Goal: Task Accomplishment & Management: Manage account settings

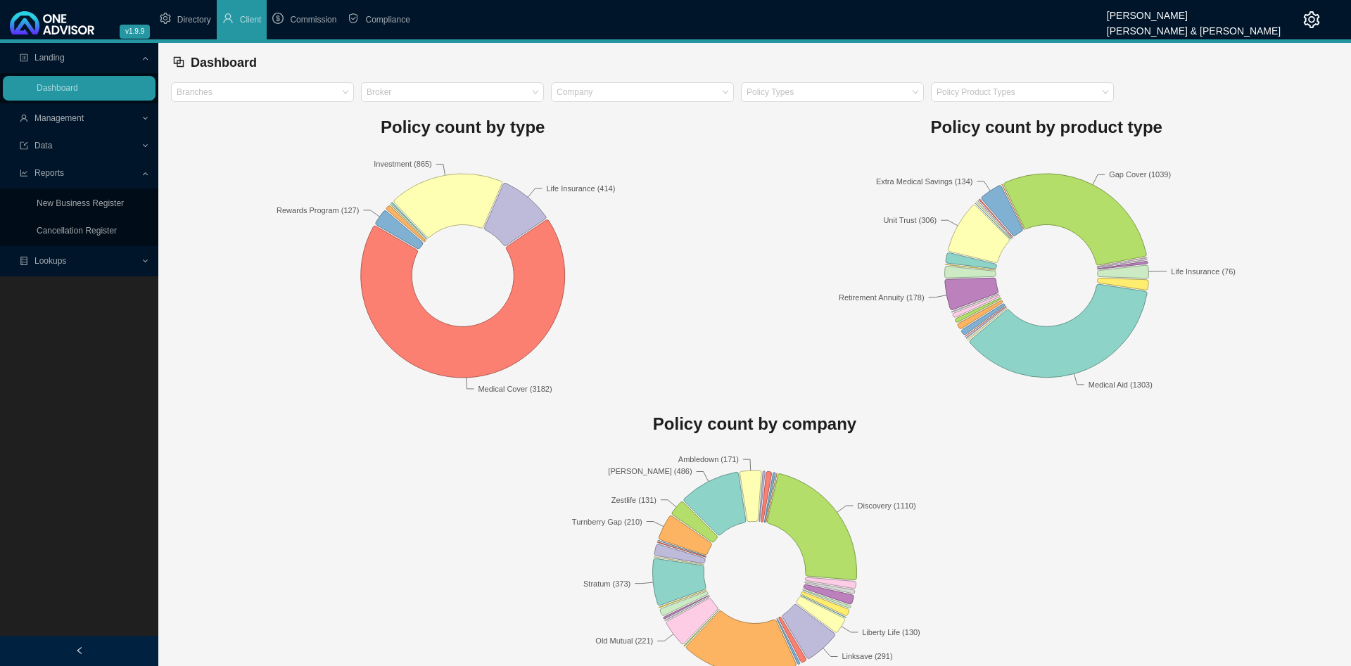
click at [68, 120] on span "Management" at bounding box center [58, 118] width 49 height 10
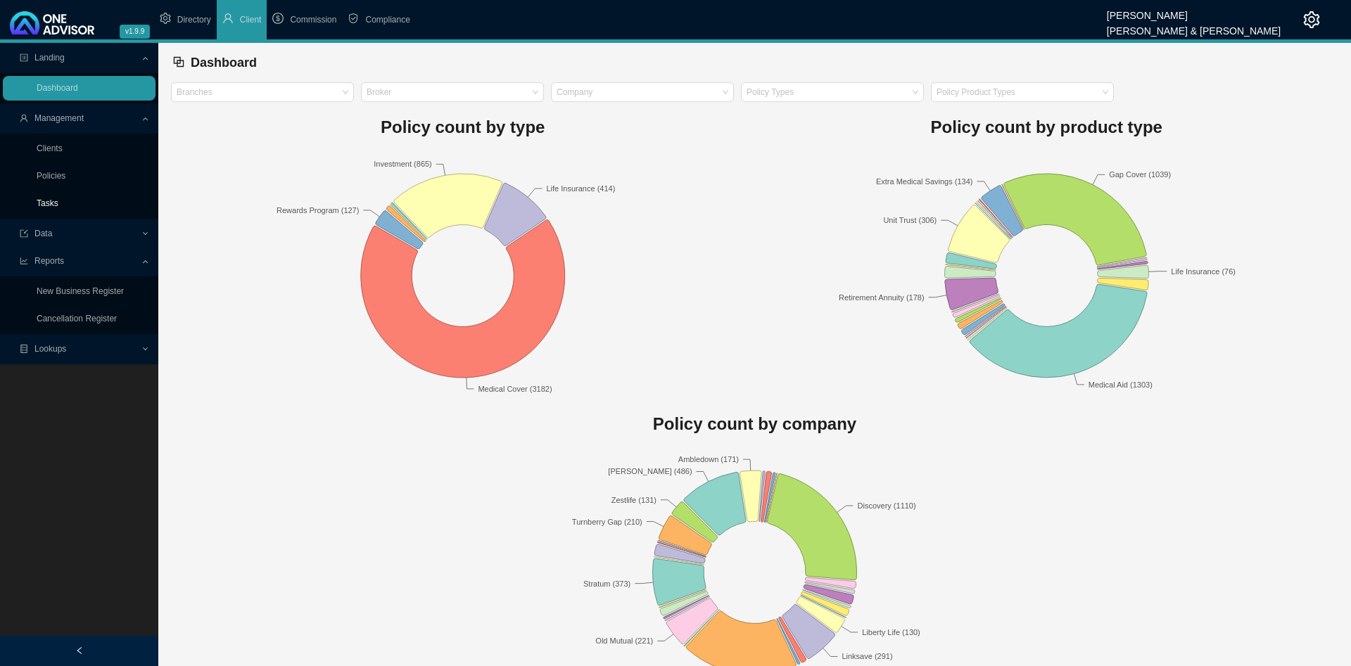
click at [58, 198] on link "Tasks" at bounding box center [48, 203] width 22 height 10
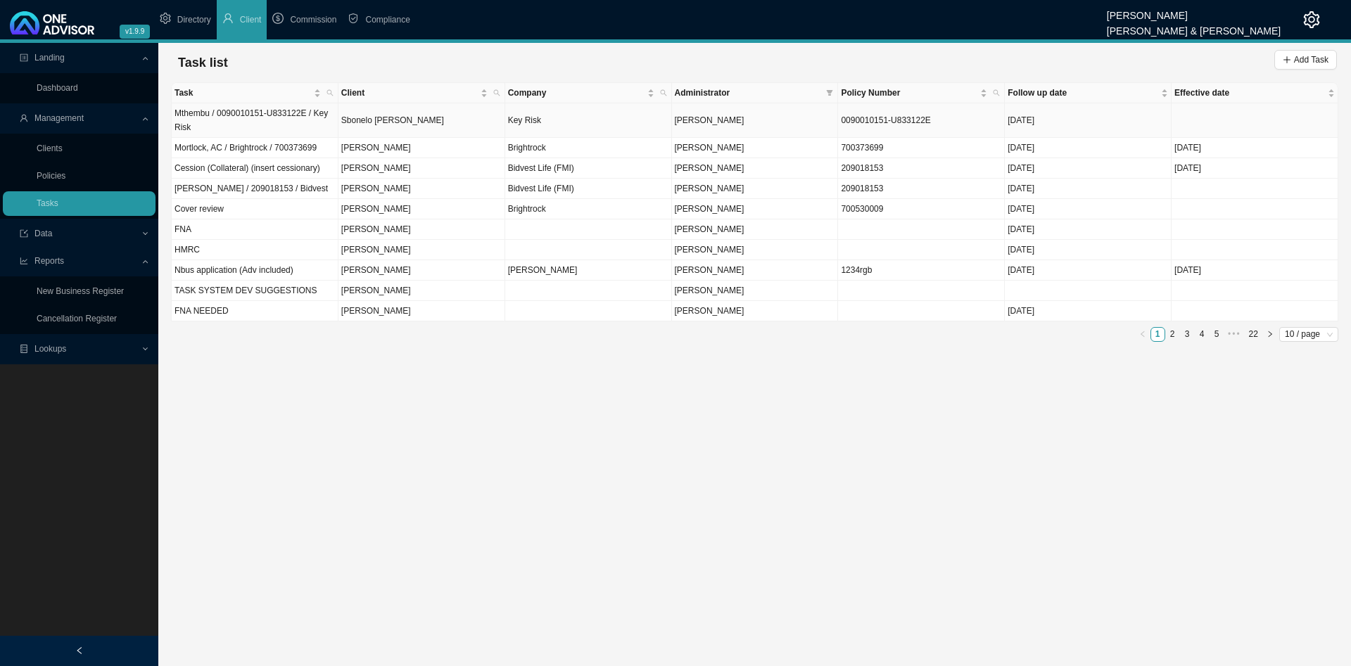
click at [574, 120] on td "Key Risk" at bounding box center [588, 120] width 167 height 34
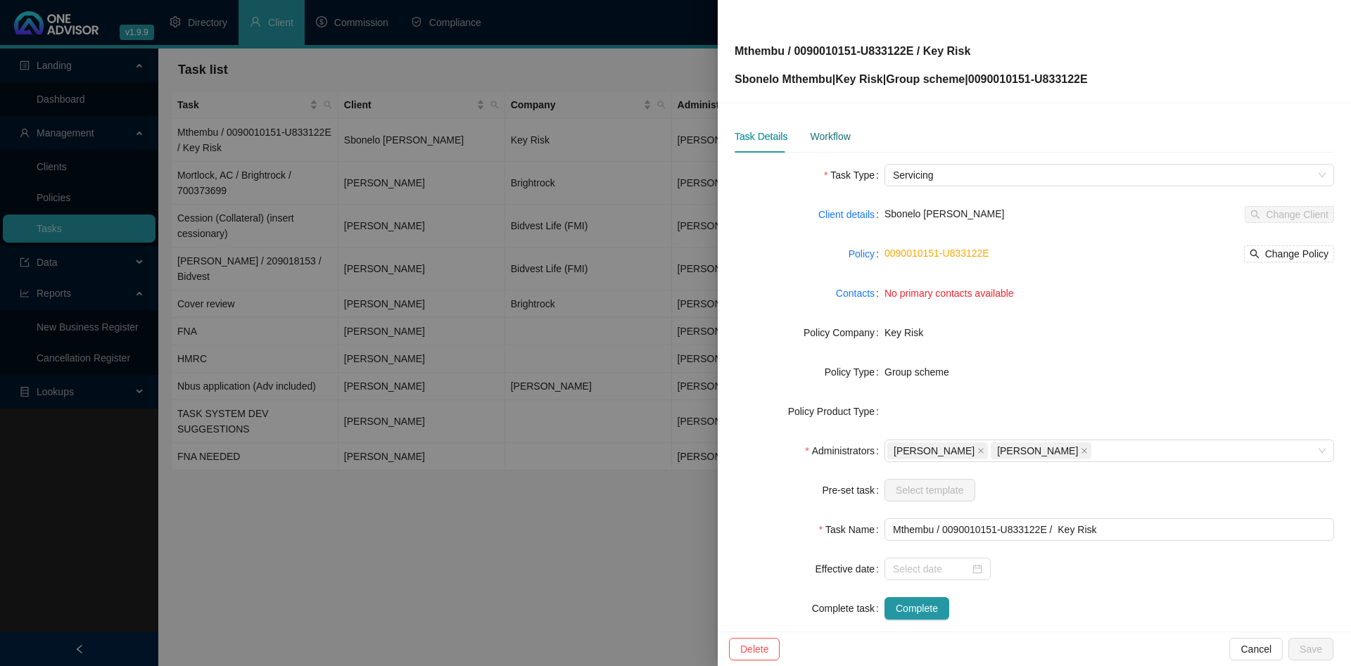
click at [837, 133] on div "Workflow" at bounding box center [830, 136] width 40 height 15
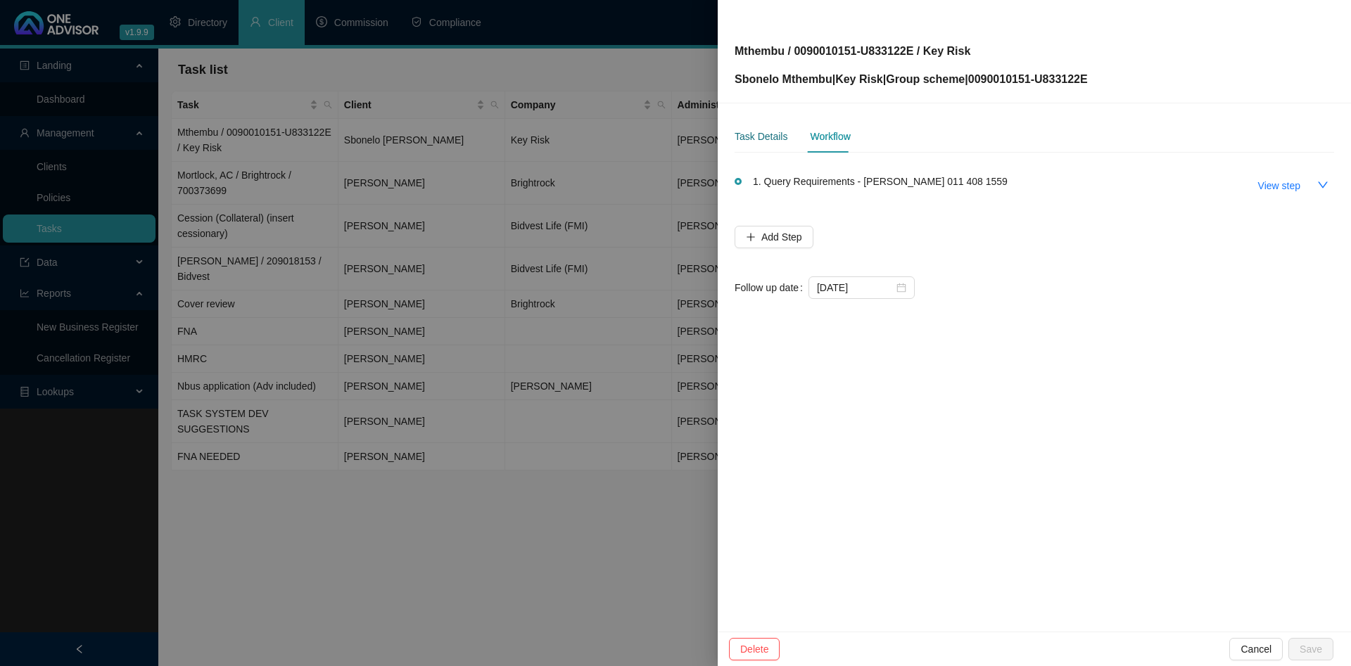
click at [742, 141] on div "Task Details" at bounding box center [760, 136] width 53 height 15
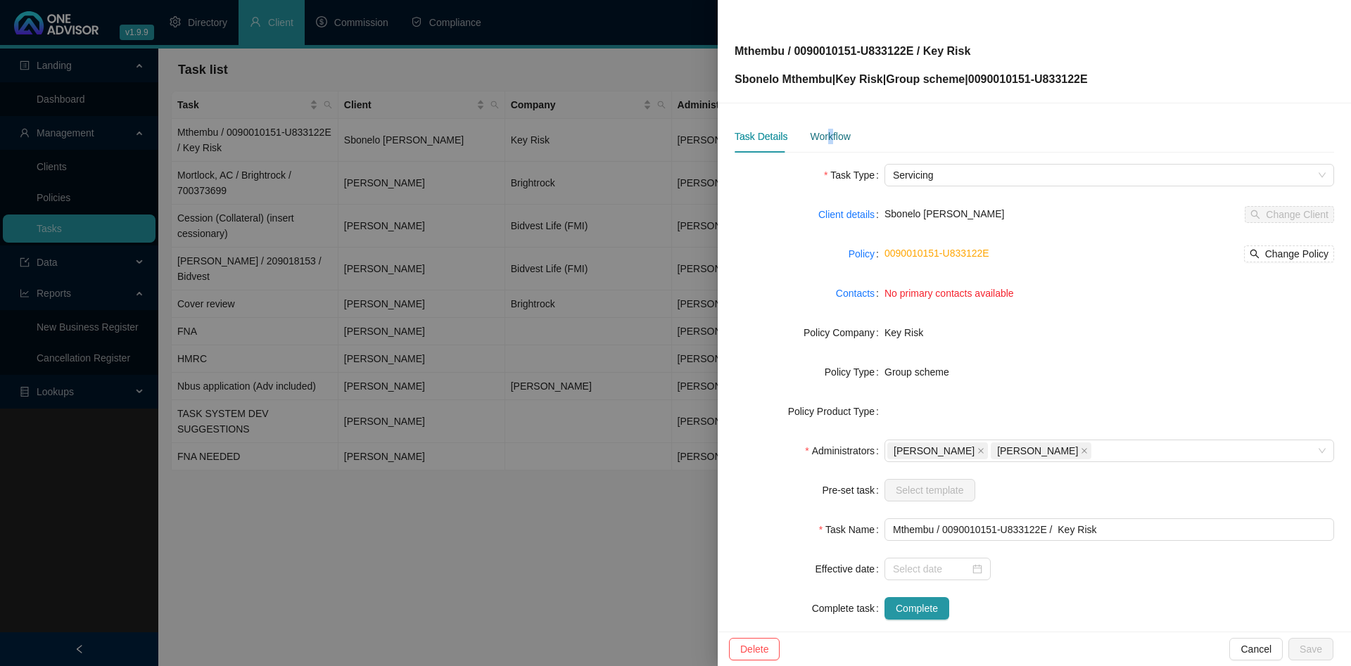
click at [828, 140] on div "Workflow" at bounding box center [830, 136] width 40 height 15
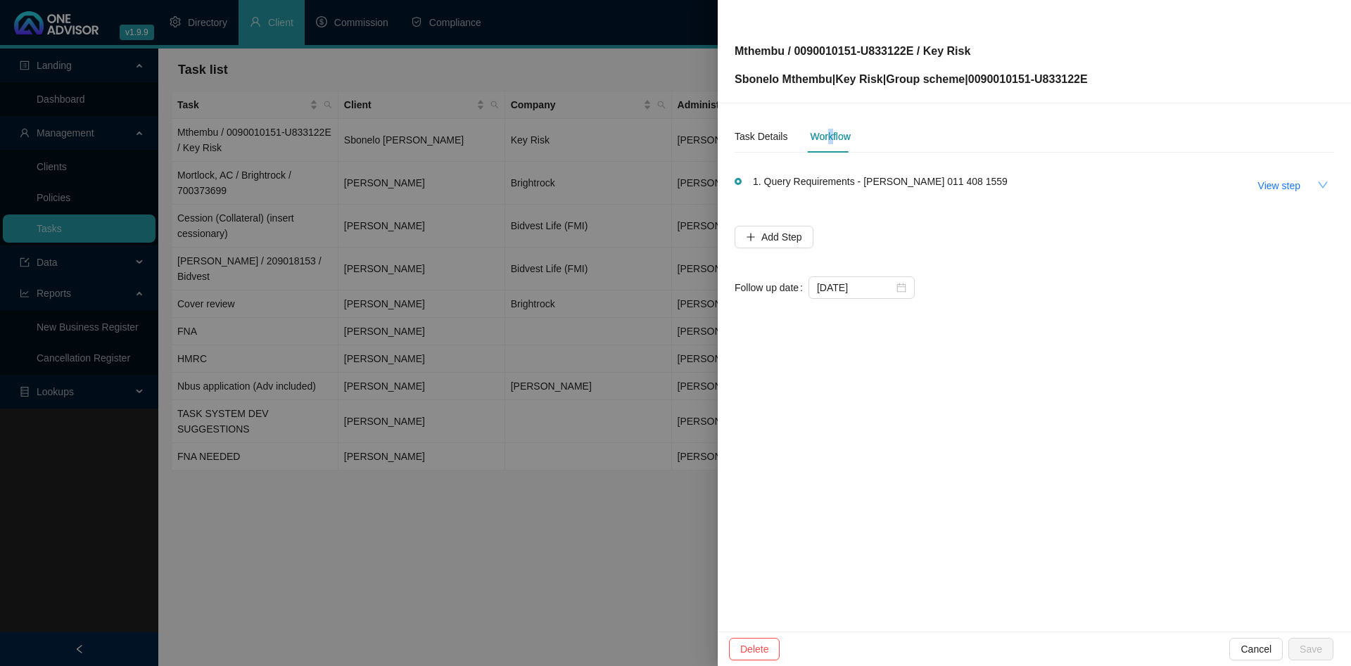
click at [1317, 177] on button "button" at bounding box center [1322, 185] width 23 height 23
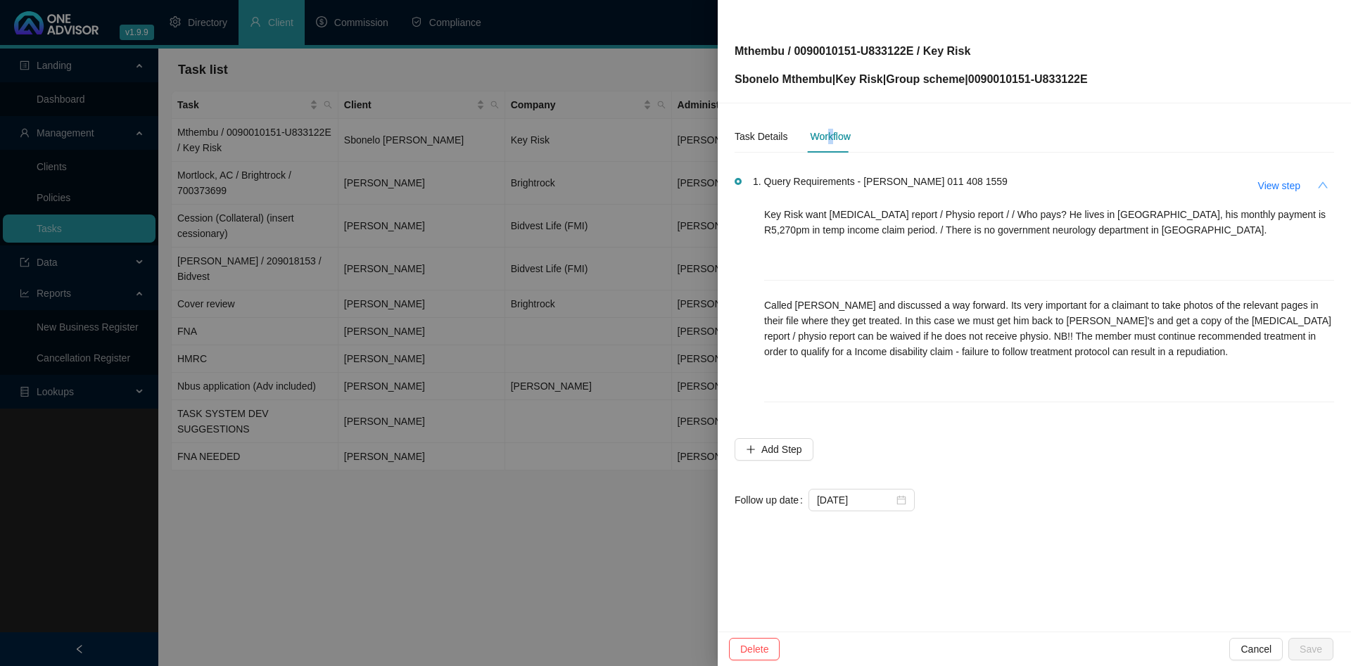
click at [1318, 180] on icon "up" at bounding box center [1322, 184] width 11 height 11
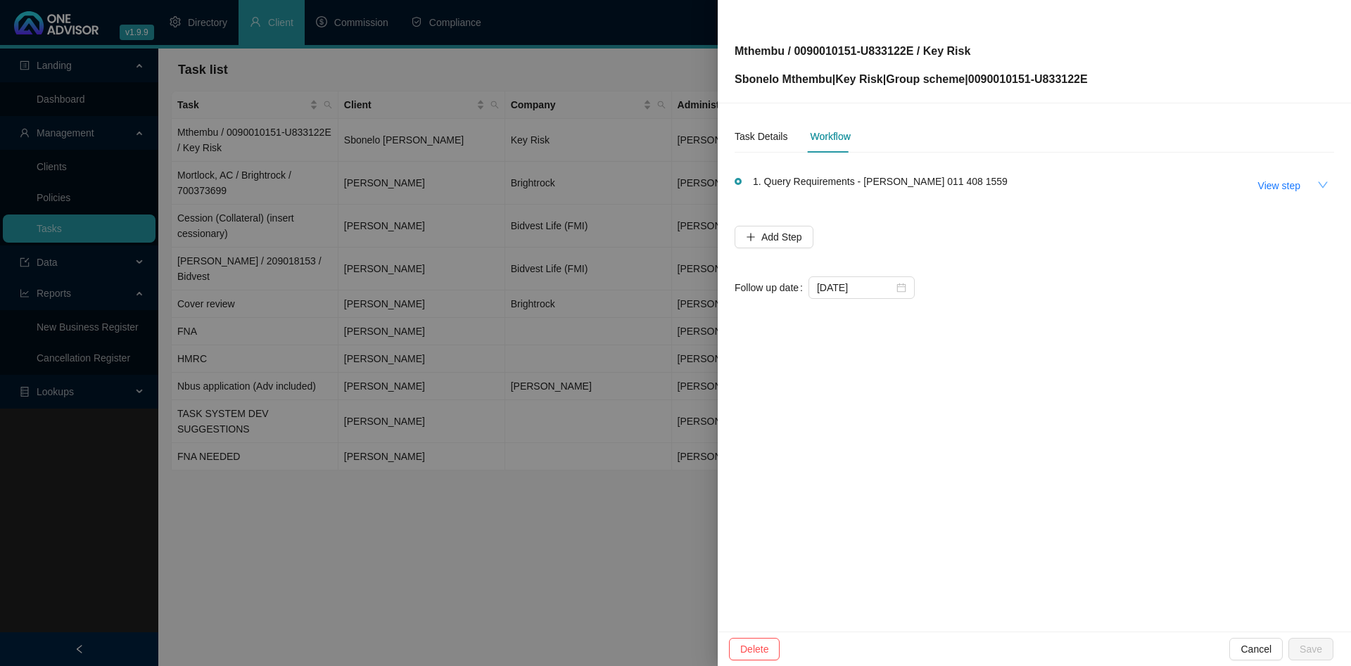
click at [465, 306] on div at bounding box center [675, 333] width 1351 height 666
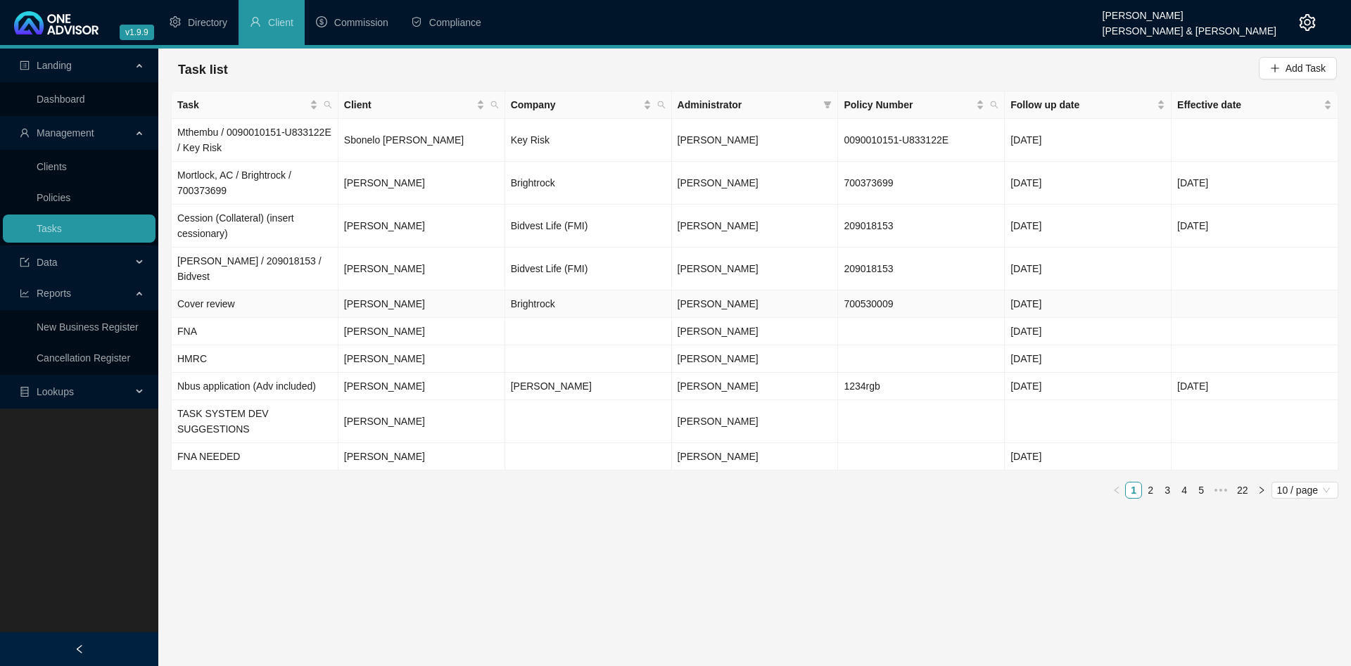
click at [251, 291] on td "Cover review" at bounding box center [255, 304] width 167 height 27
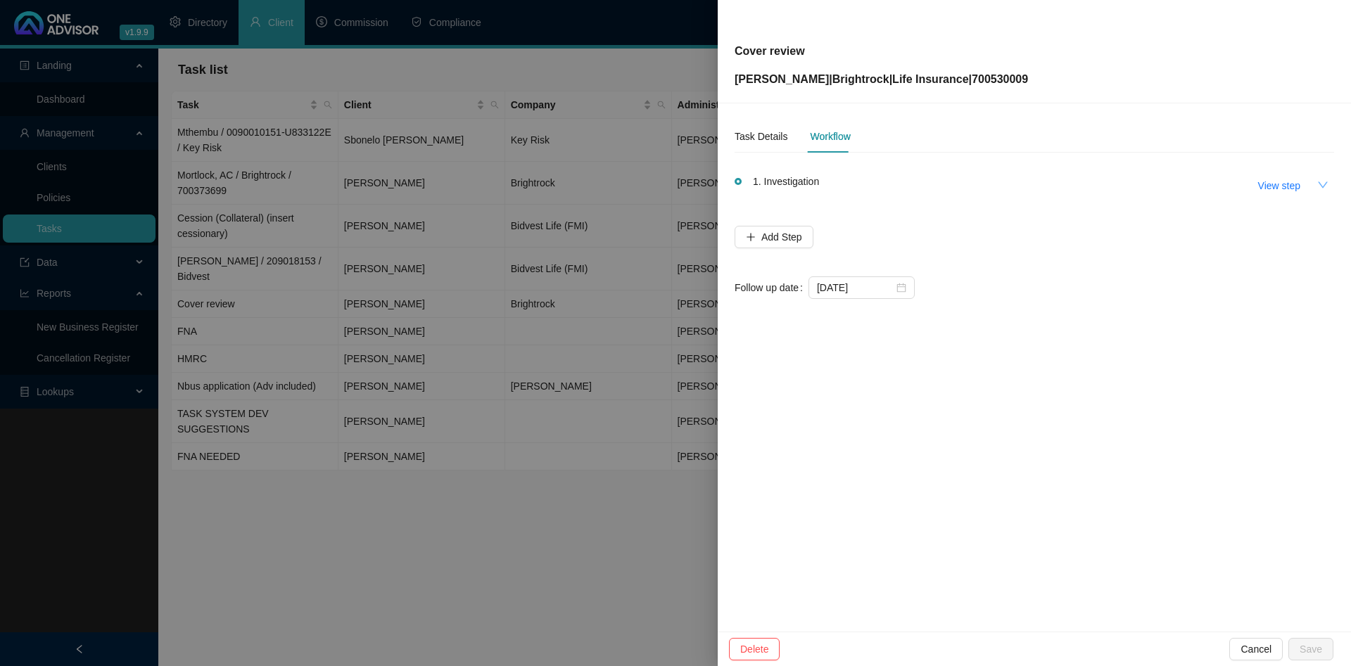
click at [1325, 182] on icon "down" at bounding box center [1322, 184] width 11 height 11
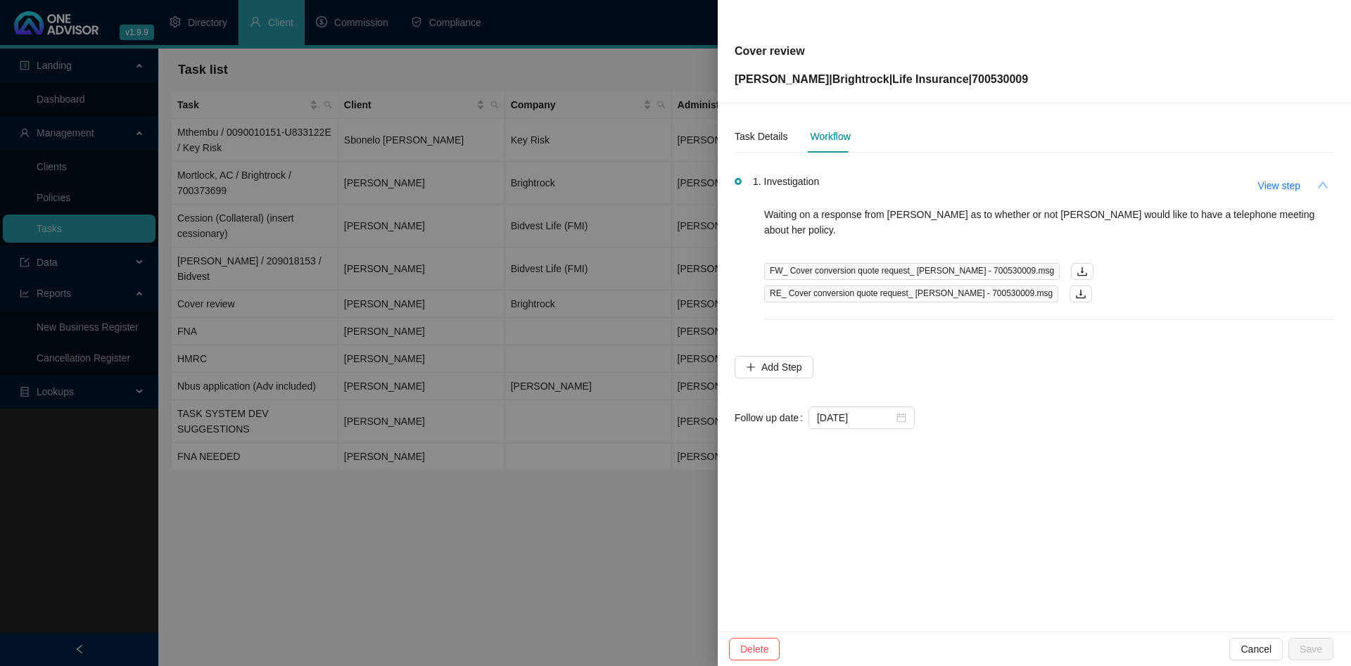
click at [1325, 182] on icon "up" at bounding box center [1322, 184] width 11 height 11
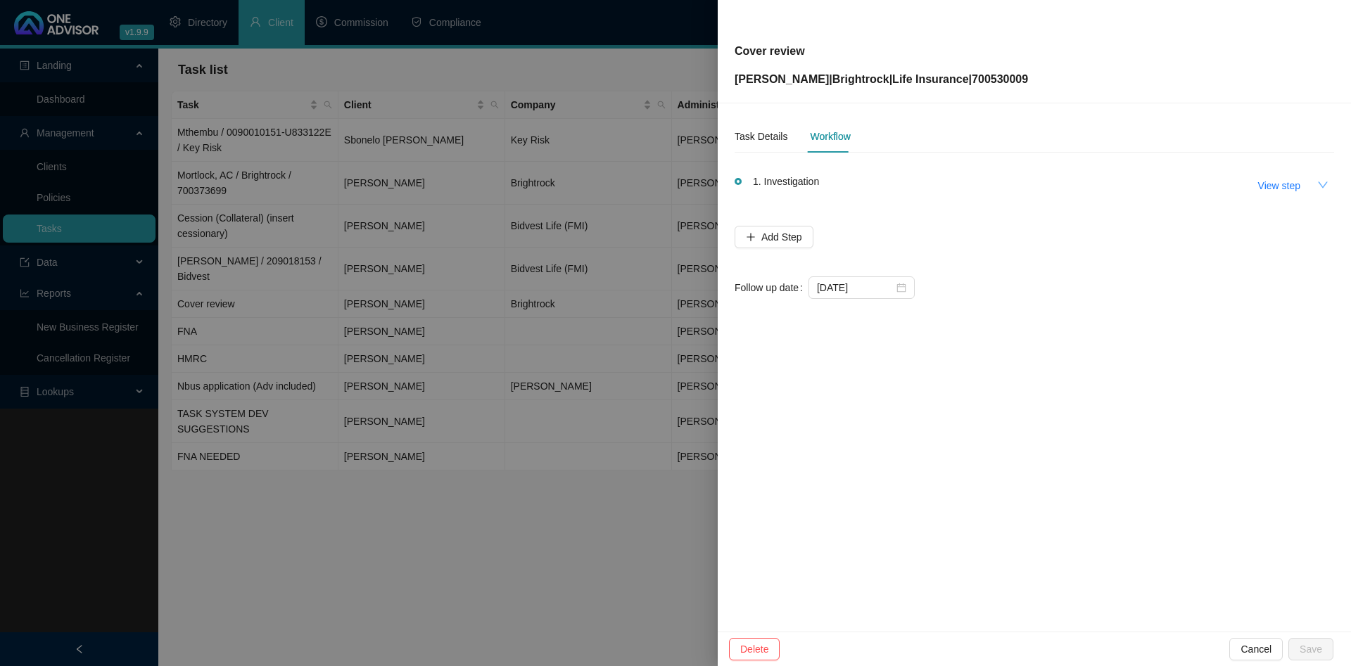
click at [1325, 182] on icon "down" at bounding box center [1322, 184] width 11 height 11
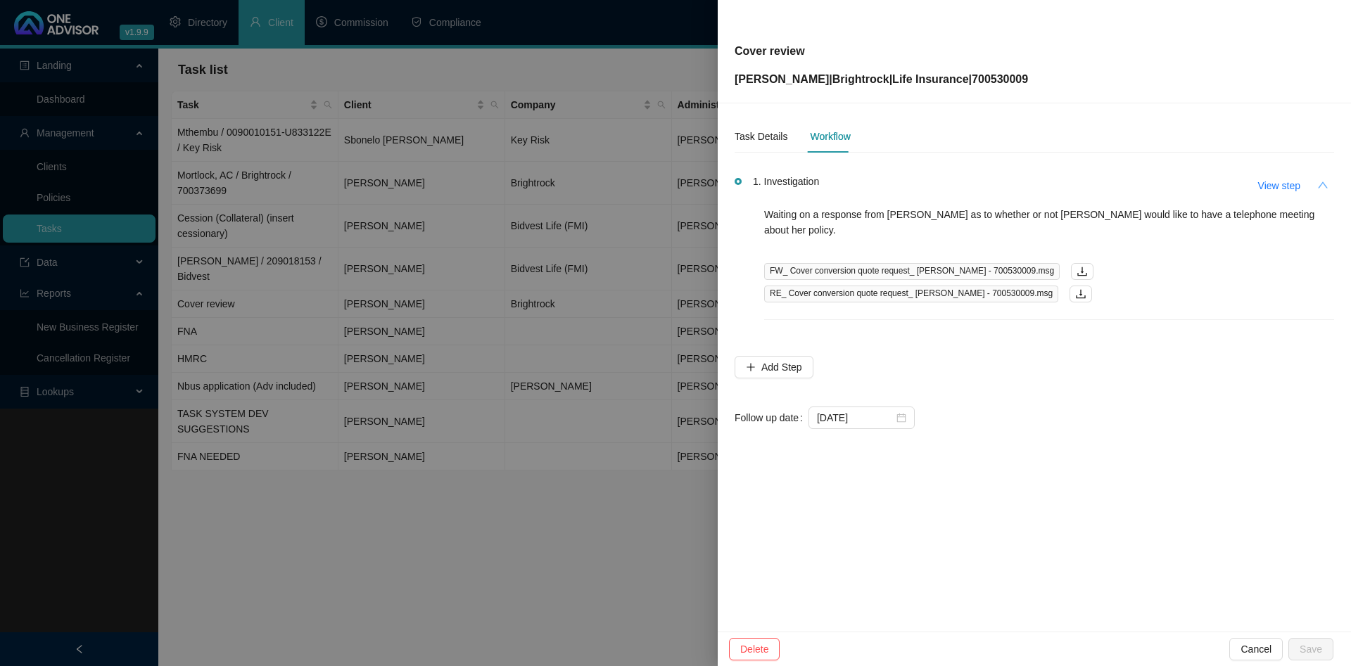
click at [1325, 182] on icon "up" at bounding box center [1322, 184] width 11 height 11
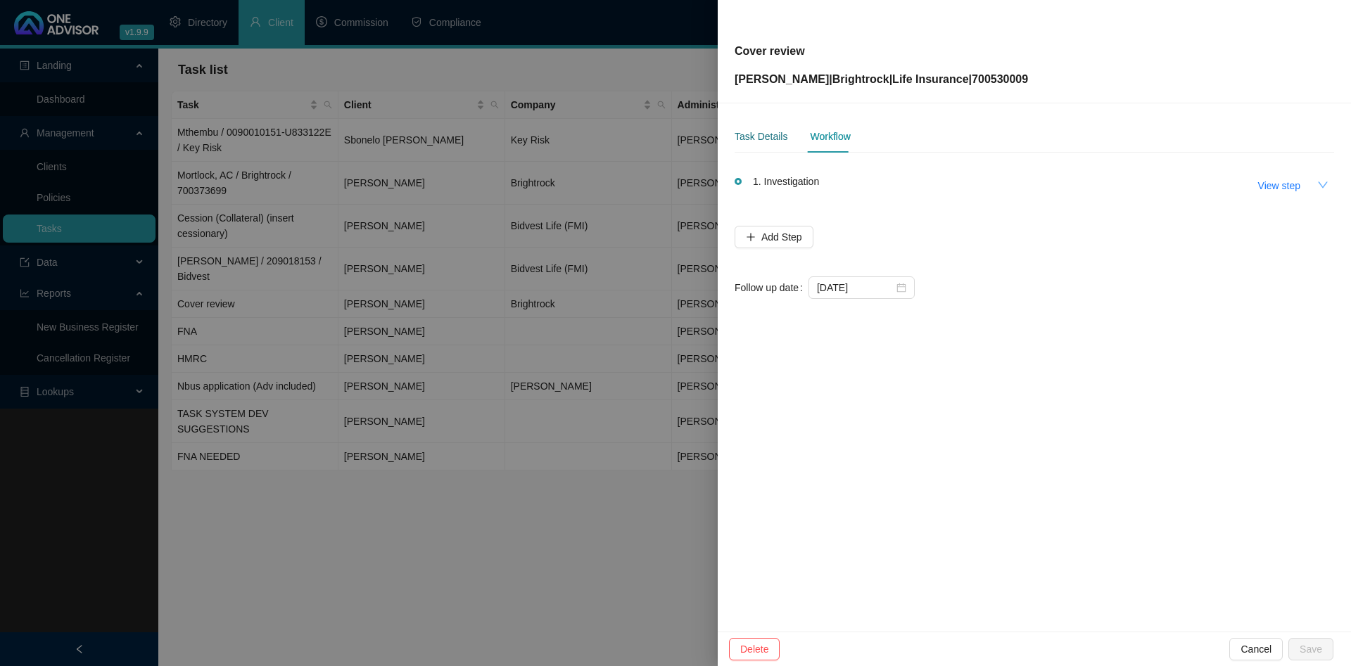
click at [775, 139] on div "Task Details" at bounding box center [760, 136] width 53 height 15
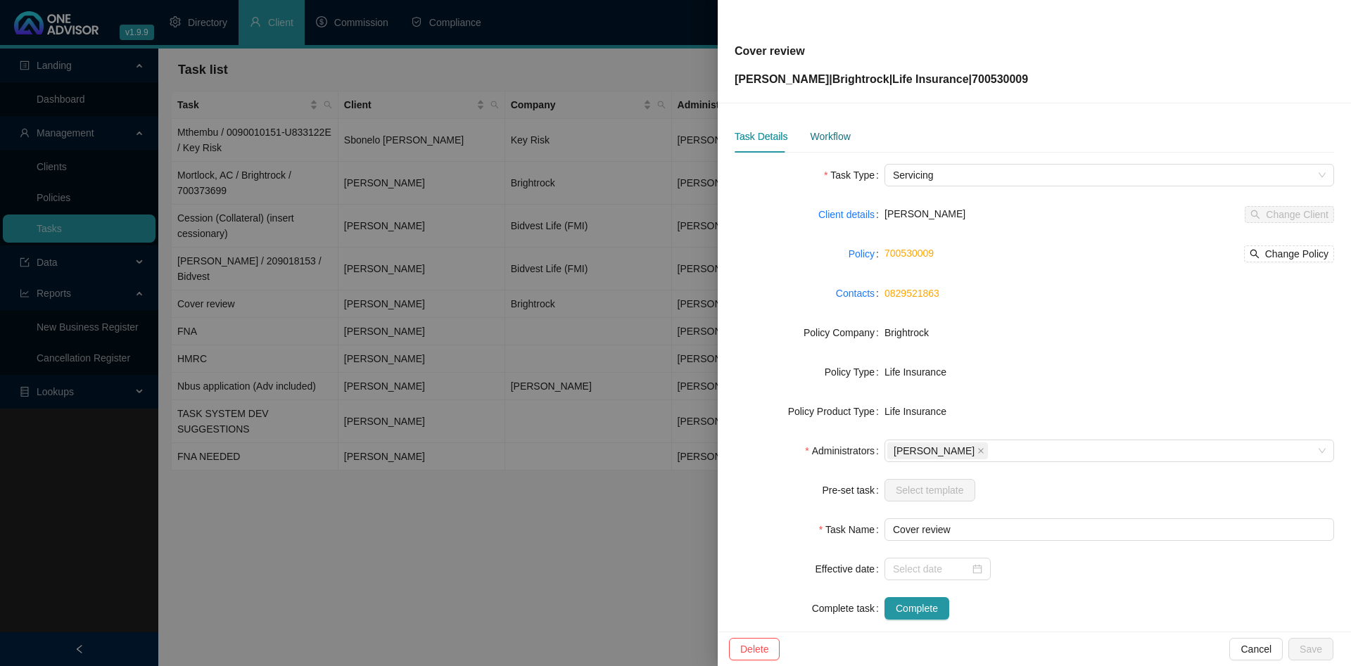
click at [826, 136] on div "Workflow" at bounding box center [830, 136] width 40 height 15
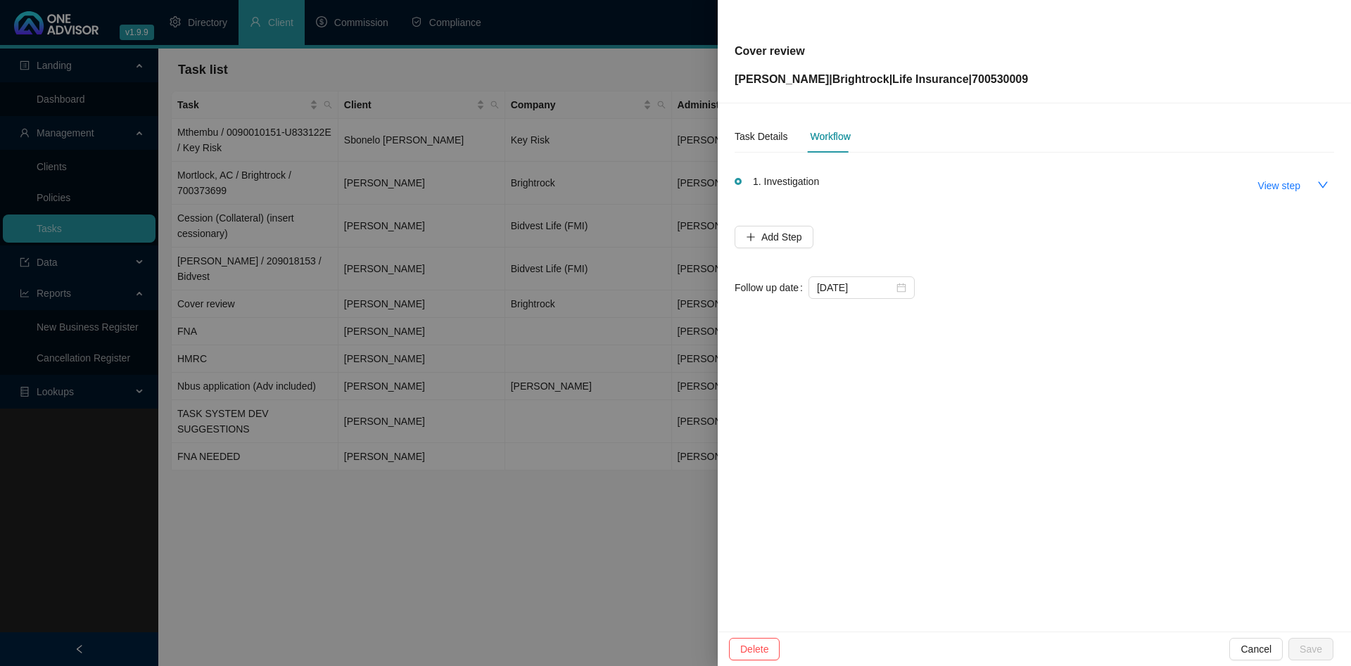
click at [467, 223] on div at bounding box center [675, 333] width 1351 height 666
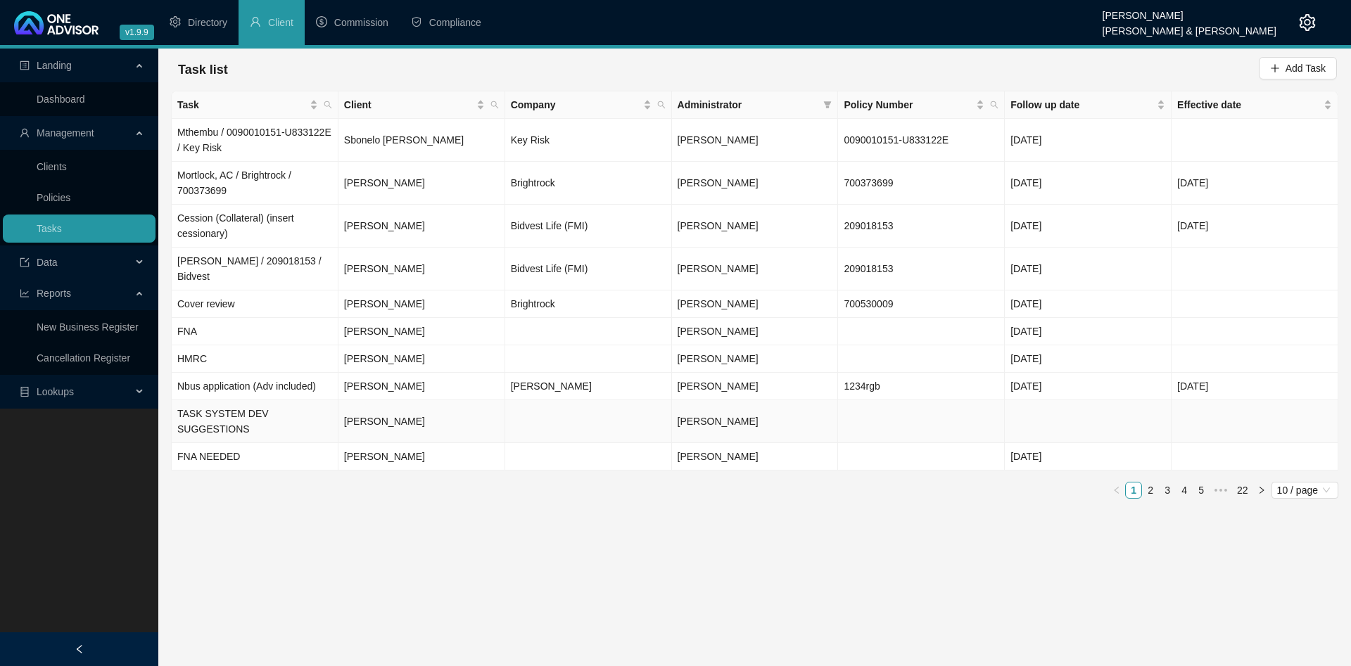
click at [433, 400] on td "[PERSON_NAME]" at bounding box center [421, 421] width 167 height 43
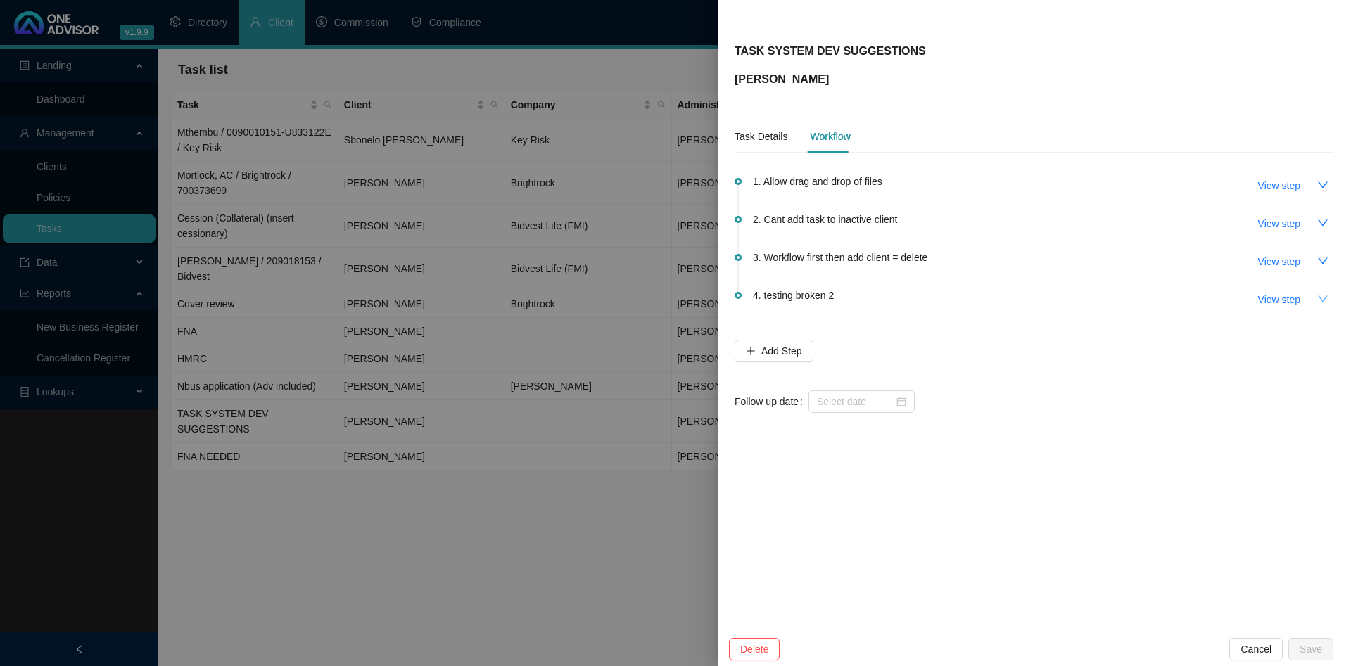
click at [1318, 299] on icon "down" at bounding box center [1322, 298] width 11 height 11
click at [1318, 299] on icon "up" at bounding box center [1322, 298] width 11 height 11
click at [751, 132] on div "Task Details" at bounding box center [760, 136] width 53 height 15
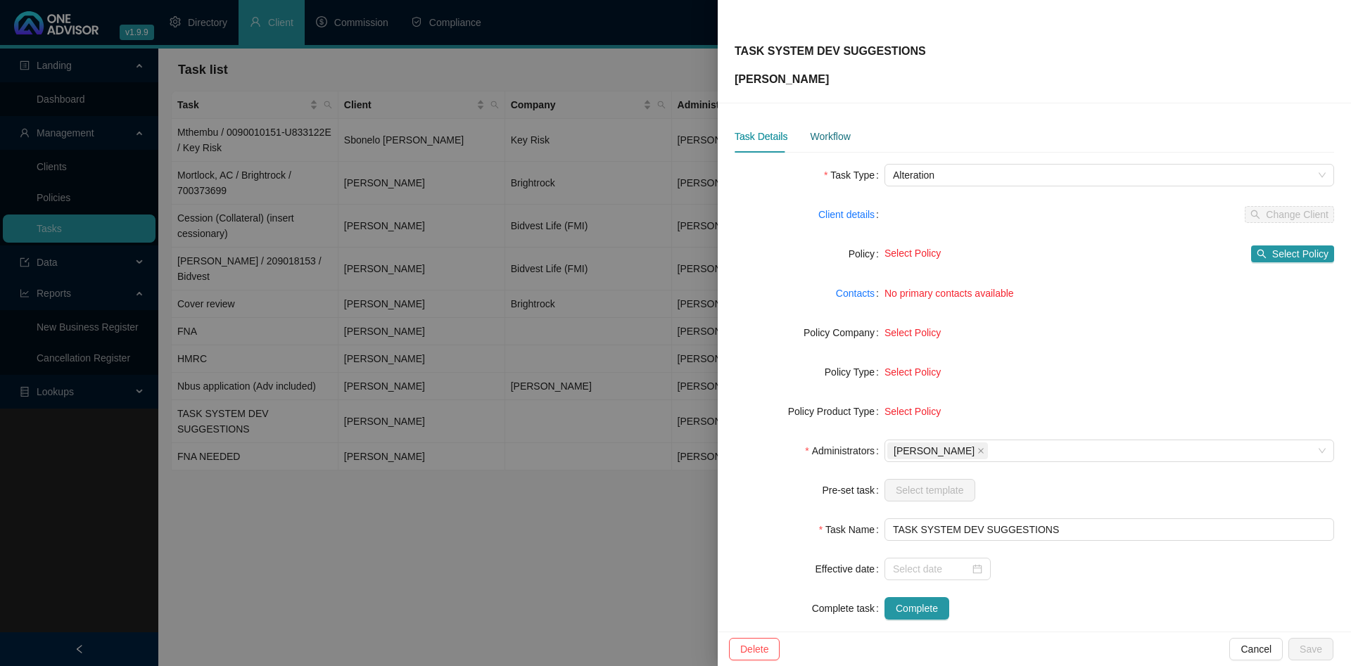
click at [820, 132] on div "Workflow" at bounding box center [830, 136] width 40 height 15
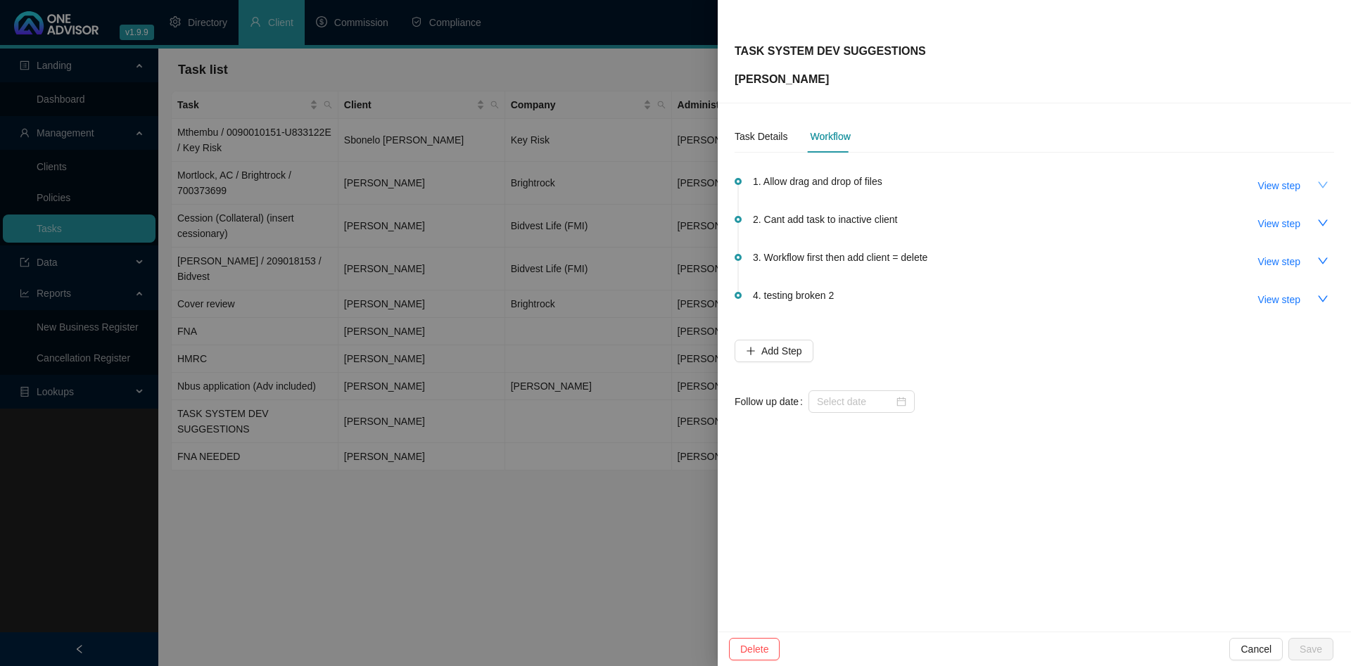
click at [1329, 182] on button "button" at bounding box center [1322, 185] width 23 height 23
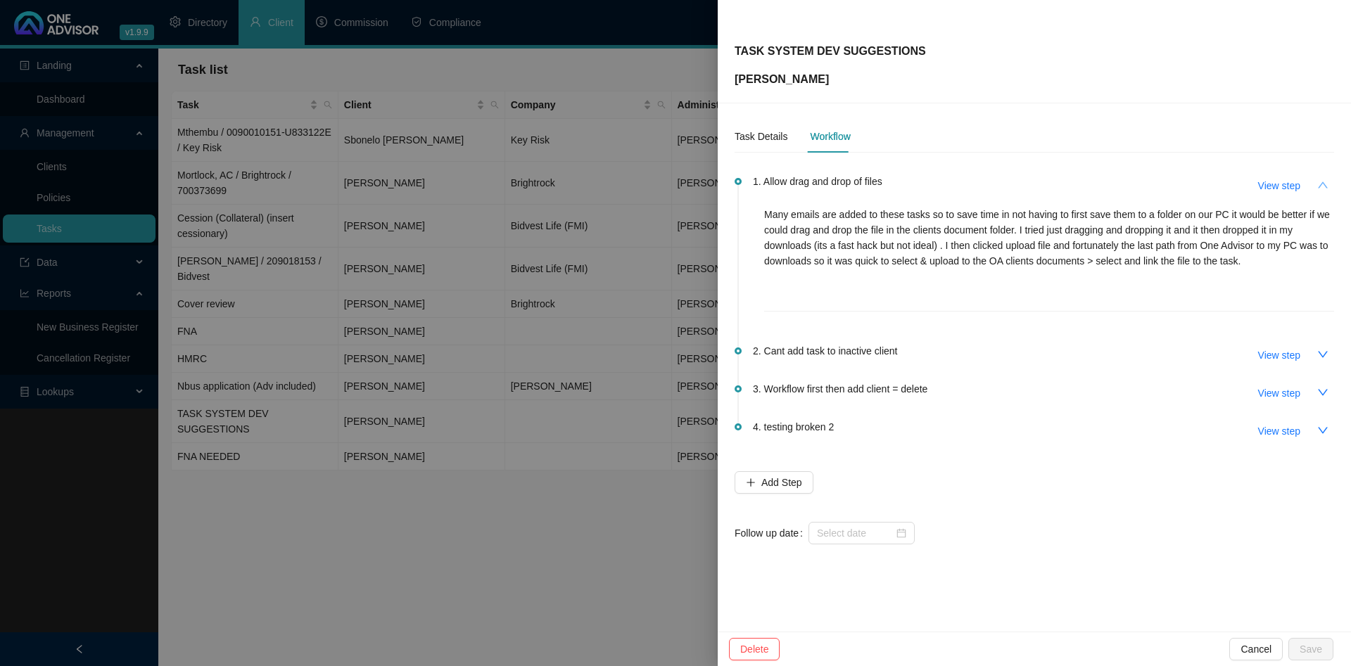
click at [1329, 183] on button "button" at bounding box center [1322, 185] width 23 height 23
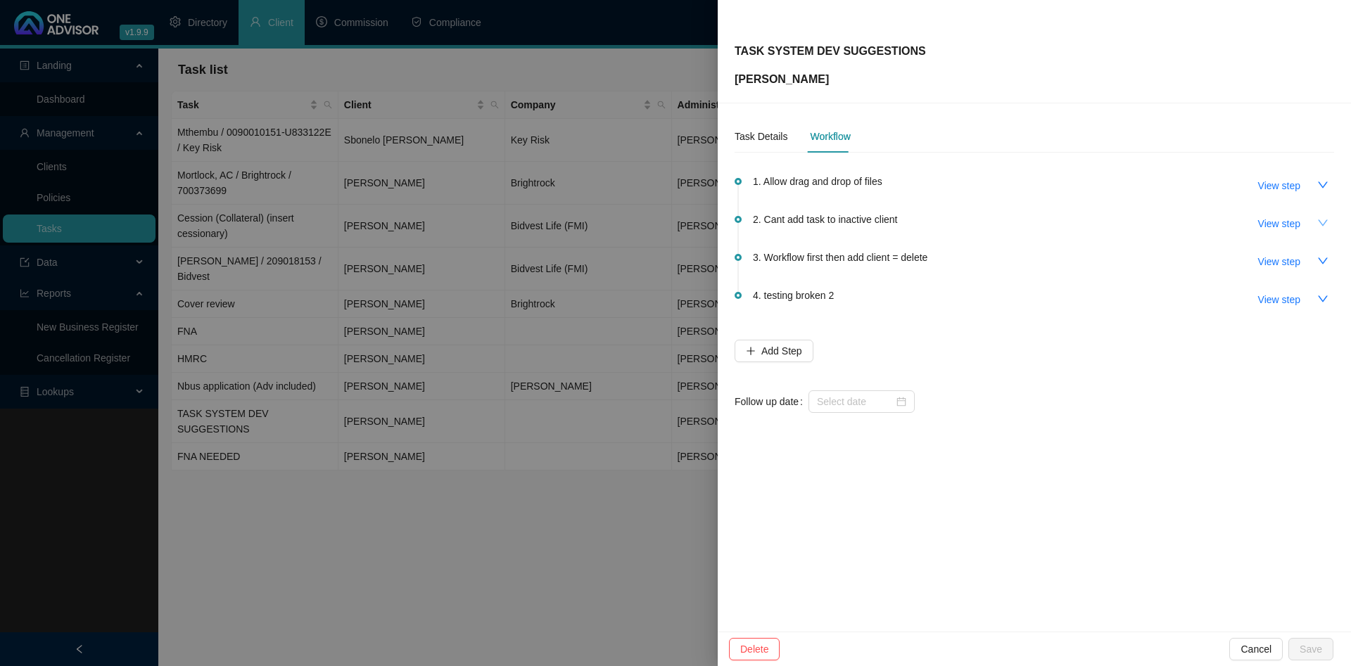
click at [1317, 214] on button "button" at bounding box center [1322, 223] width 23 height 23
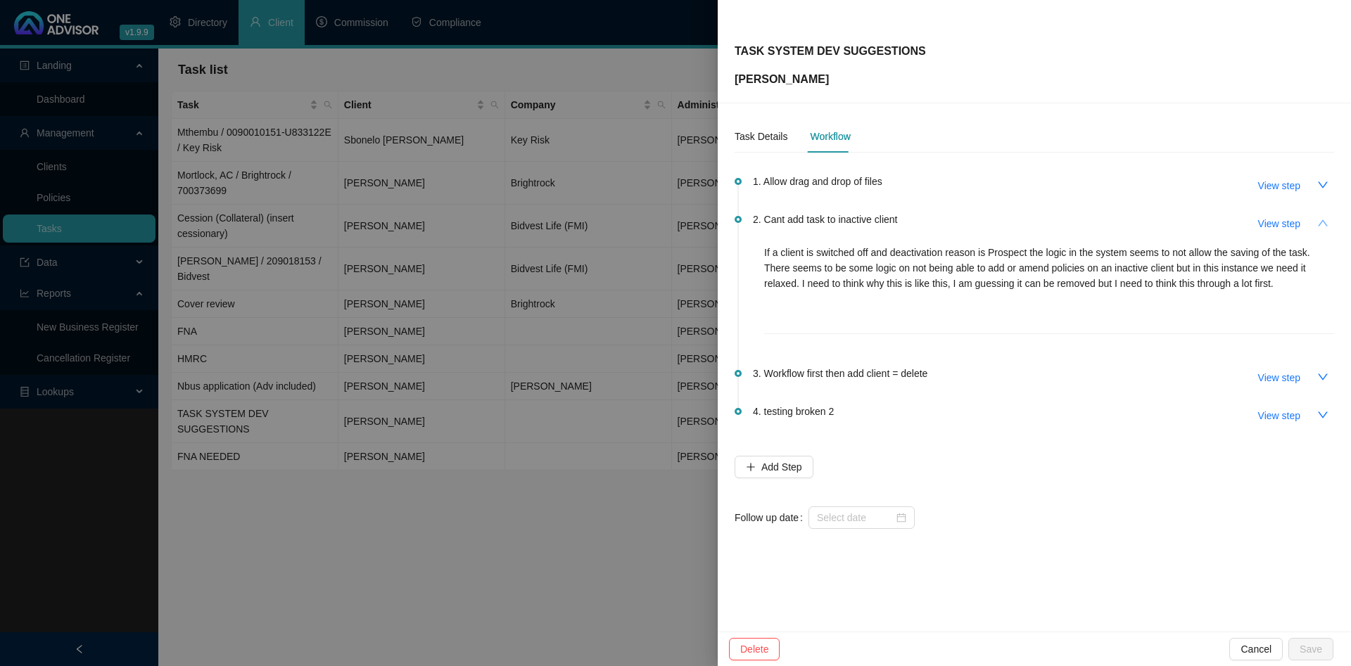
click at [1317, 218] on icon "up" at bounding box center [1322, 222] width 11 height 11
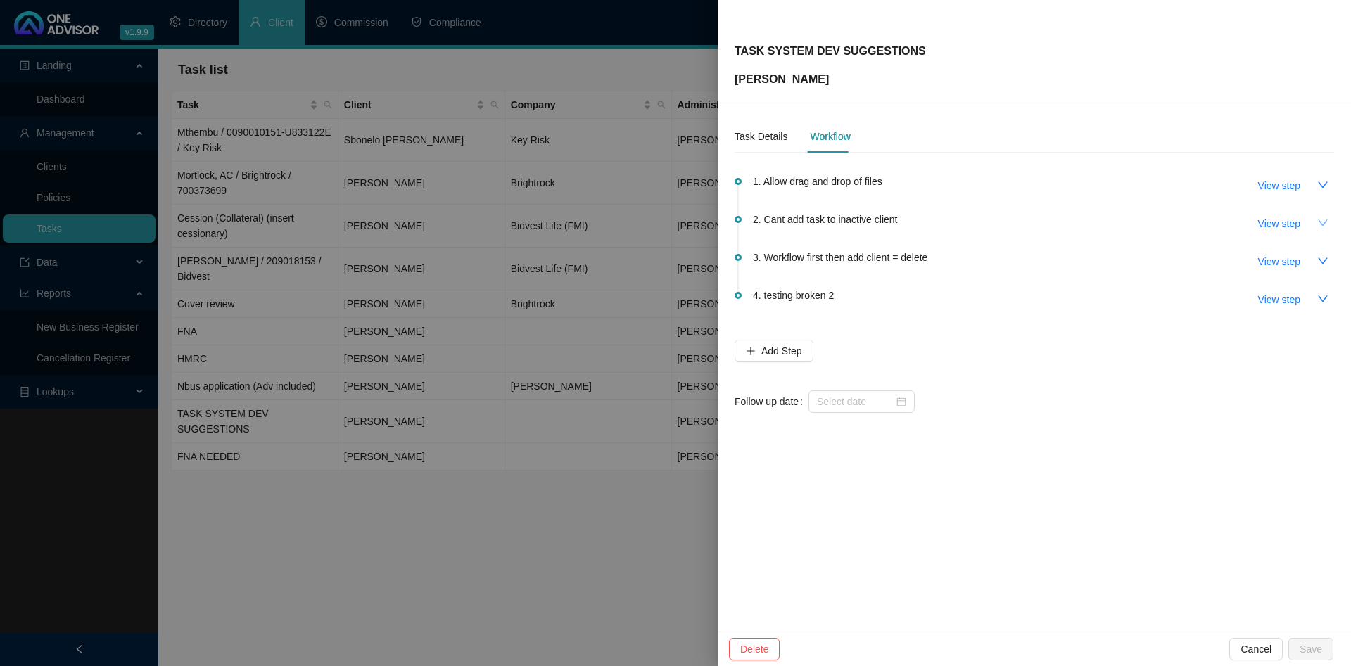
click at [311, 272] on div at bounding box center [675, 333] width 1351 height 666
